Goal: Task Accomplishment & Management: Use online tool/utility

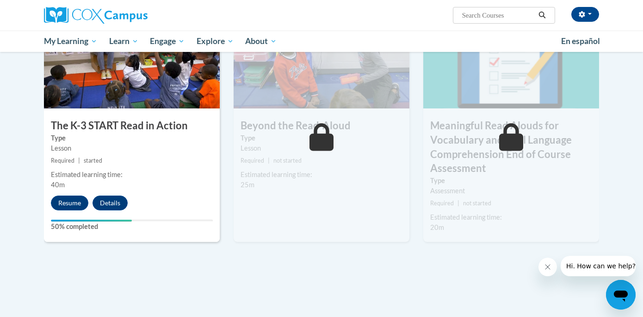
scroll to position [505, 0]
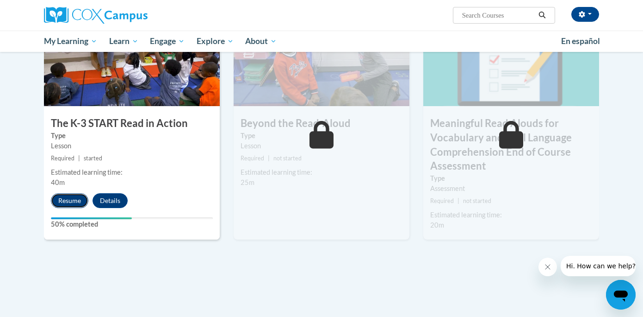
click at [68, 199] on button "Resume" at bounding box center [69, 200] width 37 height 15
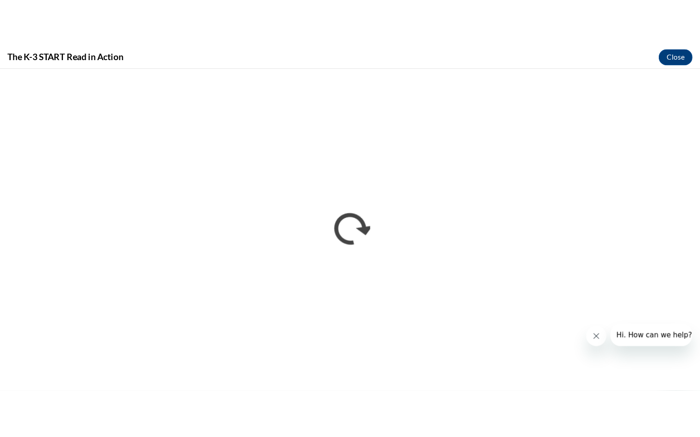
scroll to position [0, 0]
